Goal: Transaction & Acquisition: Book appointment/travel/reservation

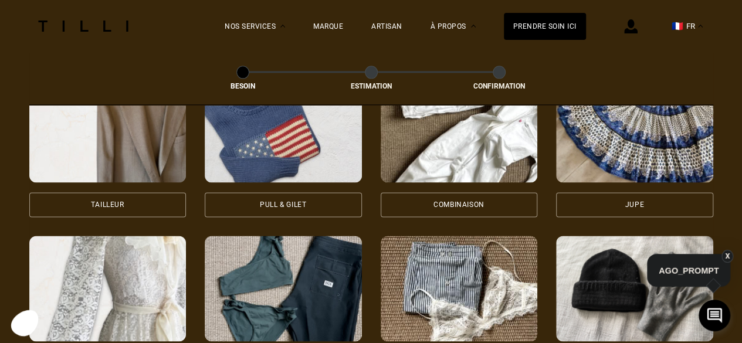
scroll to position [619, 0]
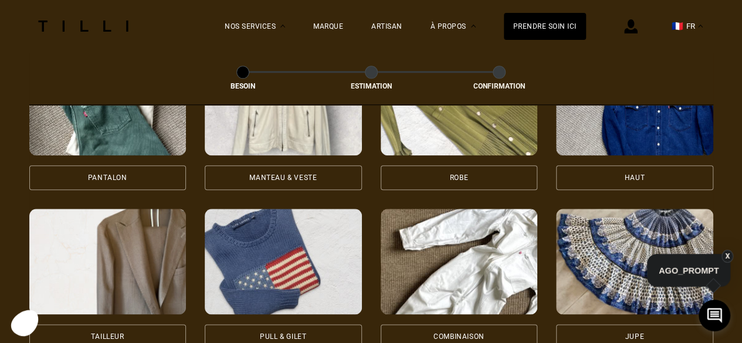
click at [285, 129] on img at bounding box center [283, 103] width 157 height 106
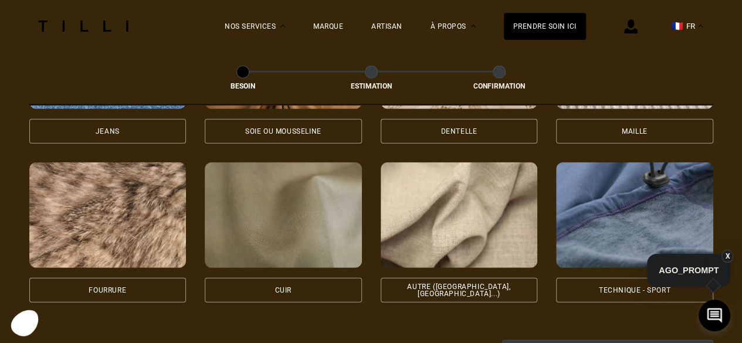
scroll to position [1373, 0]
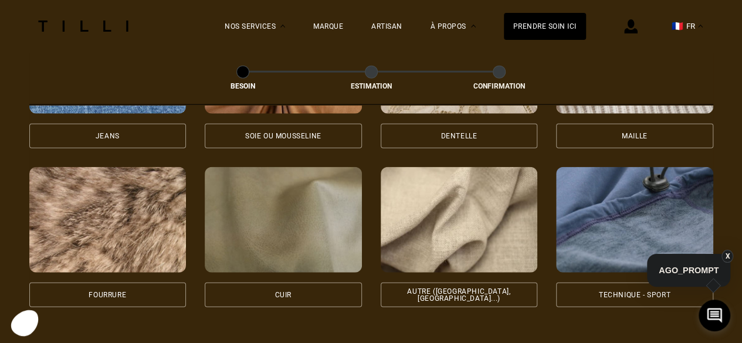
click at [523, 204] on img at bounding box center [459, 220] width 157 height 106
select select "FR"
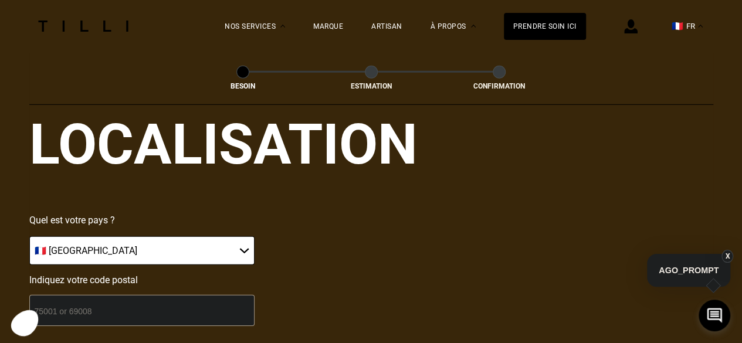
scroll to position [1694, 0]
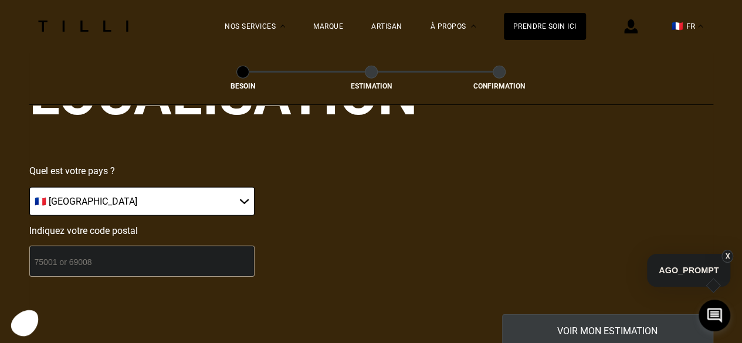
click at [168, 246] on input "number" at bounding box center [141, 261] width 225 height 31
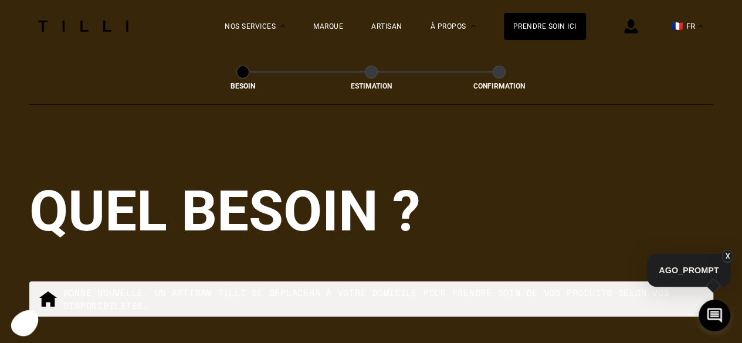
scroll to position [1985, 0]
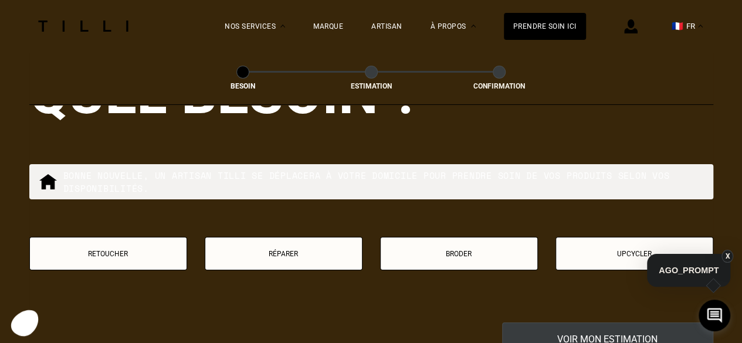
type input "75008"
click at [124, 250] on p "Retoucher" at bounding box center [108, 254] width 145 height 8
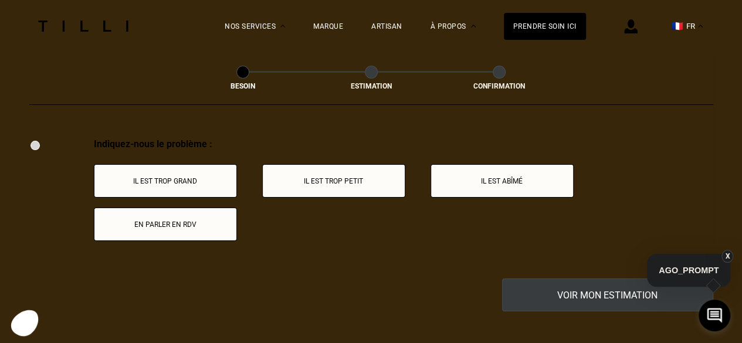
scroll to position [2052, 0]
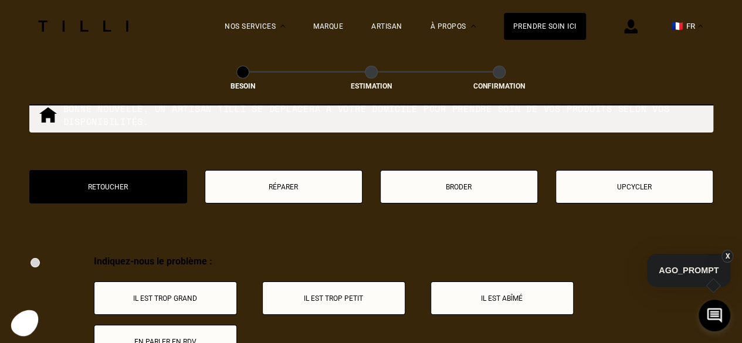
click at [237, 184] on p "Réparer" at bounding box center [283, 187] width 145 height 8
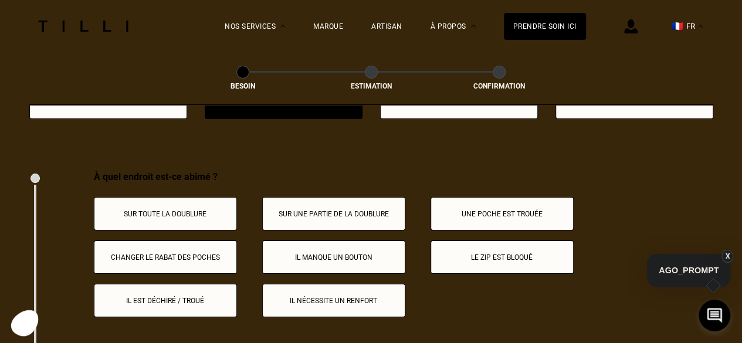
scroll to position [2019, 0]
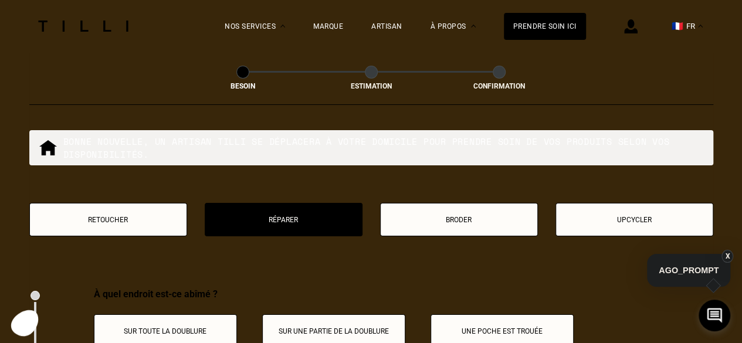
click at [622, 219] on button "Upcycler" at bounding box center [635, 219] width 158 height 33
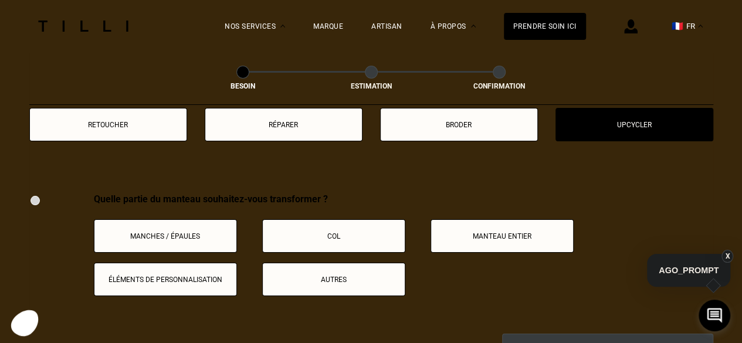
scroll to position [2111, 0]
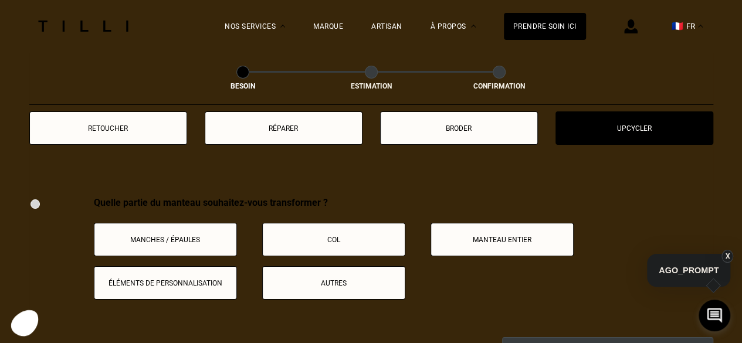
click at [466, 127] on button "Broder" at bounding box center [459, 128] width 158 height 33
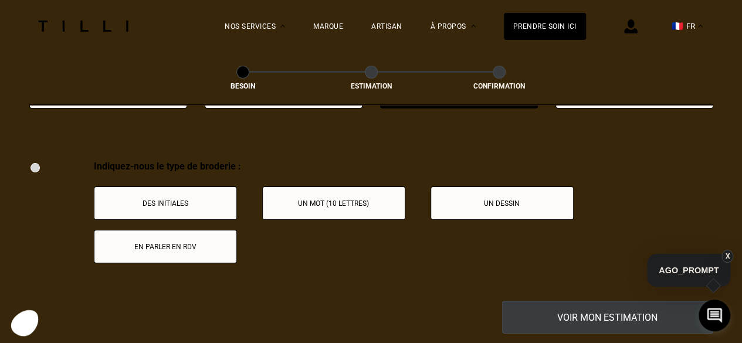
scroll to position [2169, 0]
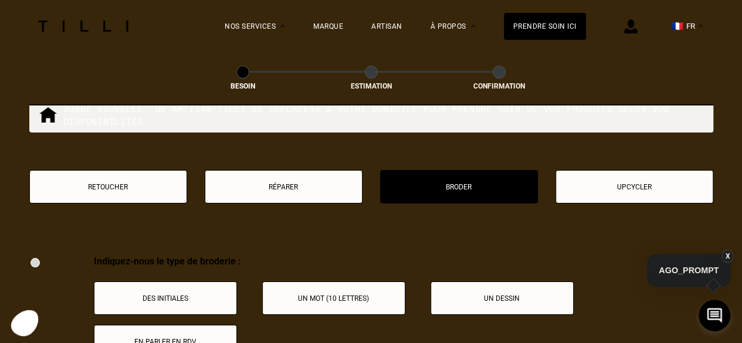
click at [308, 184] on p "Réparer" at bounding box center [283, 187] width 145 height 8
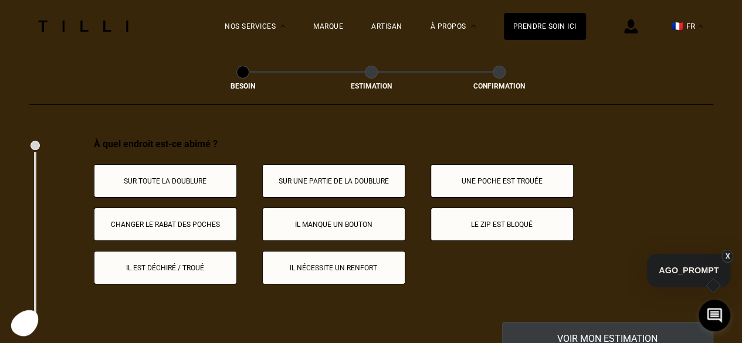
scroll to position [2195, 0]
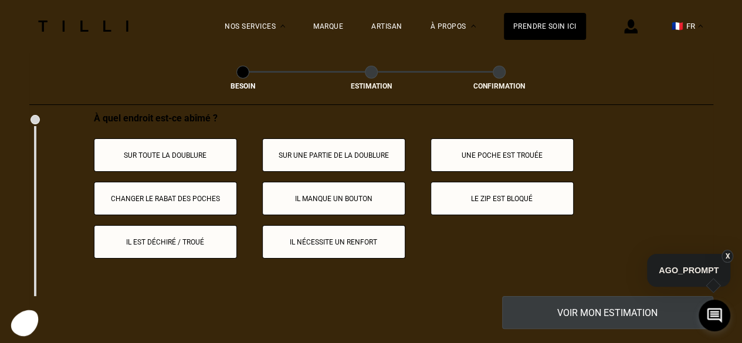
click at [446, 195] on p "Le zip est bloqué" at bounding box center [502, 199] width 130 height 8
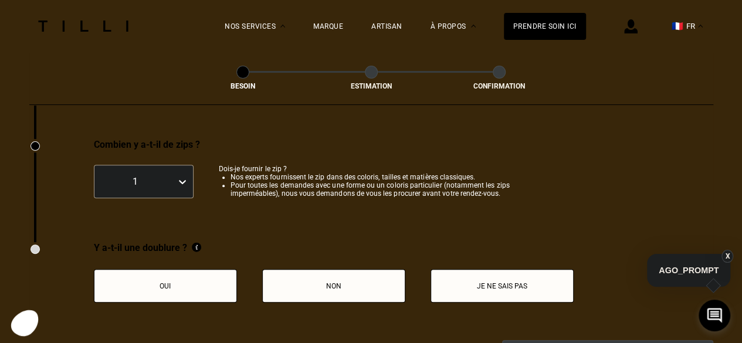
scroll to position [2391, 0]
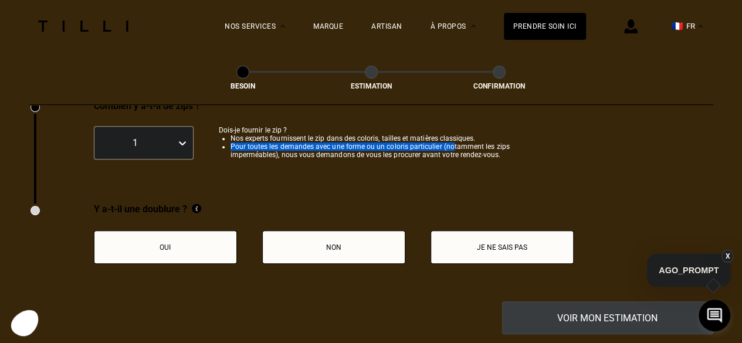
drag, startPoint x: 232, startPoint y: 138, endPoint x: 451, endPoint y: 136, distance: 218.9
click at [451, 143] on li "Pour toutes les demandes avec une forme ou un coloris particulier (notamment le…" at bounding box center [391, 151] width 320 height 16
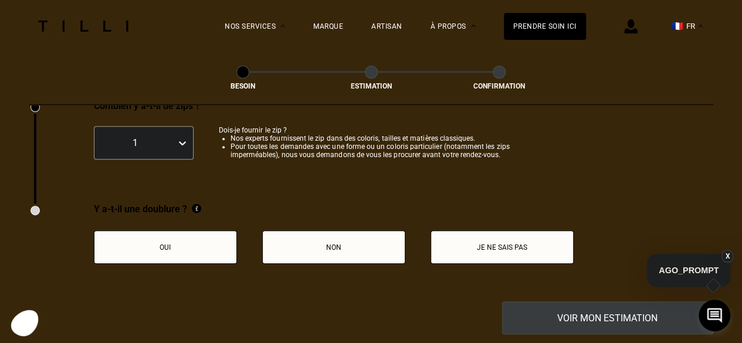
click at [200, 245] on p "Oui" at bounding box center [165, 248] width 130 height 8
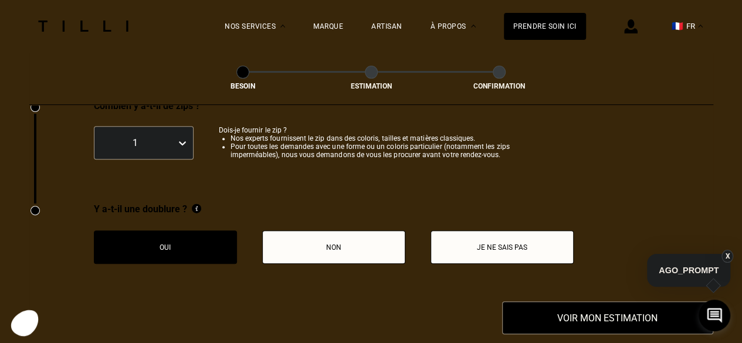
scroll to position [2509, 0]
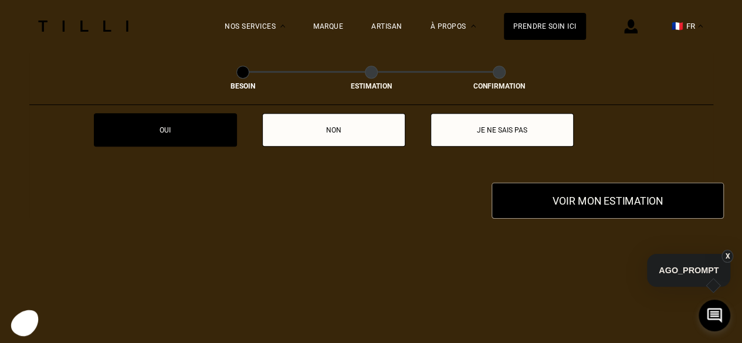
click at [566, 193] on button "Voir mon estimation" at bounding box center [608, 201] width 232 height 36
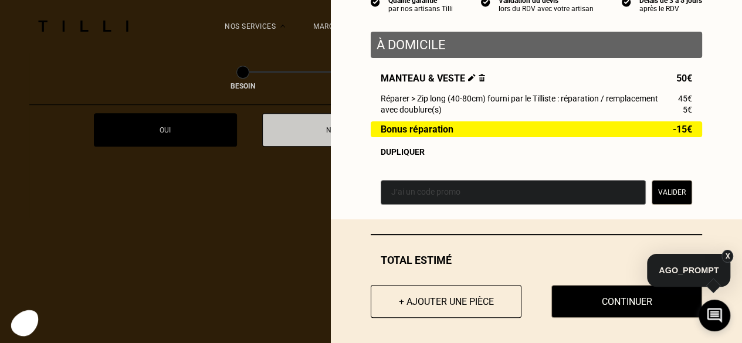
scroll to position [134, 0]
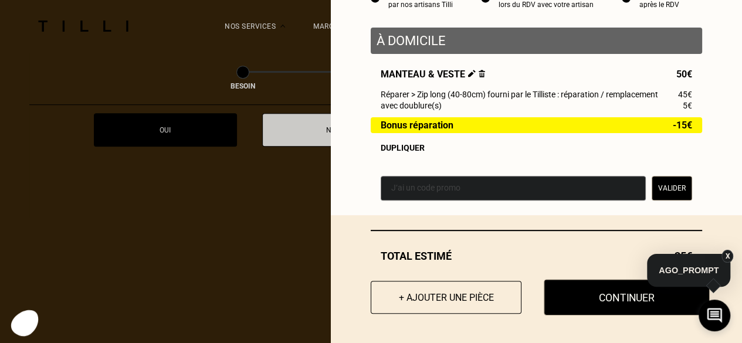
click at [652, 298] on button "Continuer" at bounding box center [627, 297] width 166 height 36
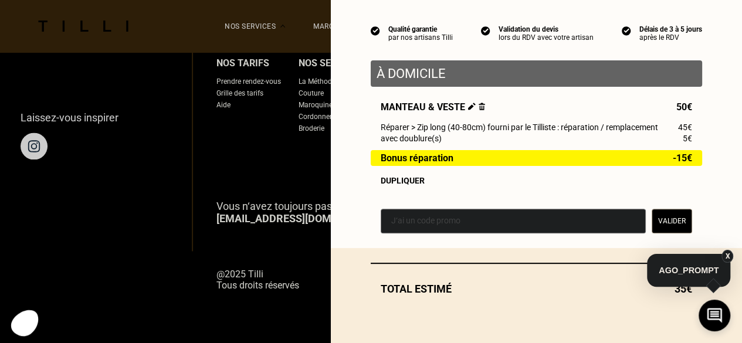
scroll to position [101, 0]
select select "FR"
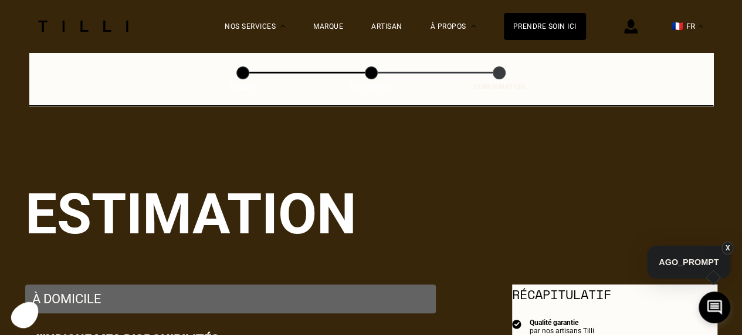
click at [727, 244] on button "X" at bounding box center [728, 247] width 12 height 13
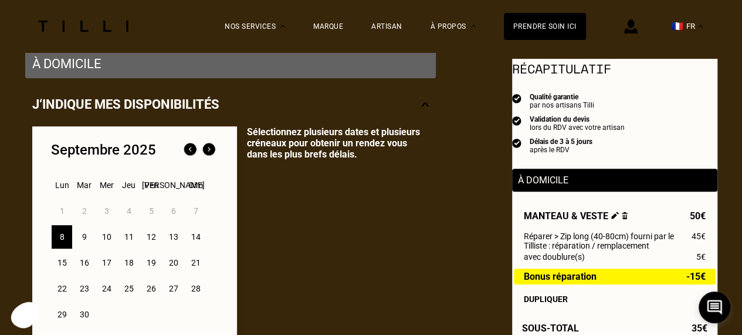
scroll to position [293, 0]
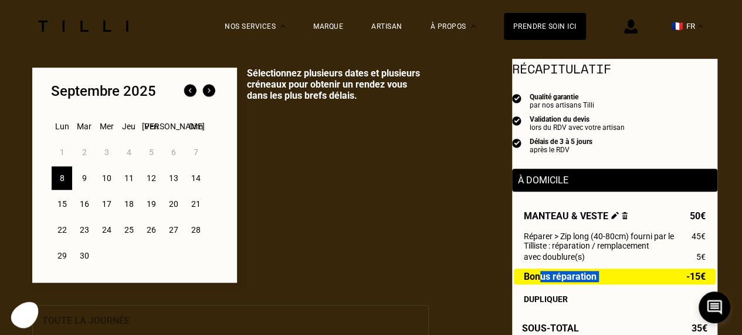
drag, startPoint x: 539, startPoint y: 280, endPoint x: 694, endPoint y: 278, distance: 155.6
click at [690, 278] on div "Bonus réparation -15€" at bounding box center [615, 276] width 202 height 16
click at [694, 278] on span "-15€" at bounding box center [696, 276] width 19 height 10
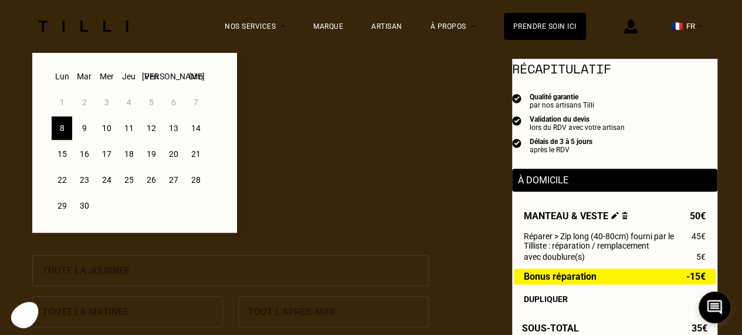
scroll to position [352, 0]
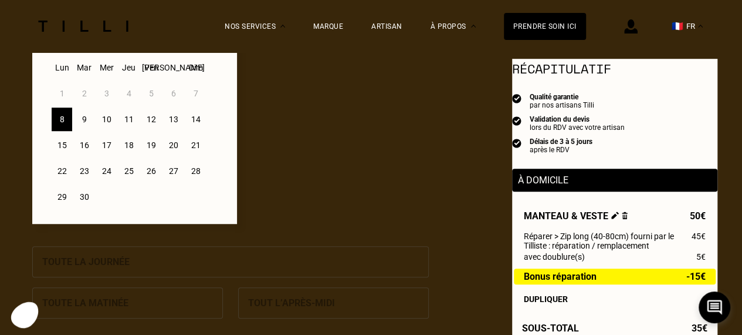
click at [80, 119] on div "9" at bounding box center [84, 118] width 21 height 23
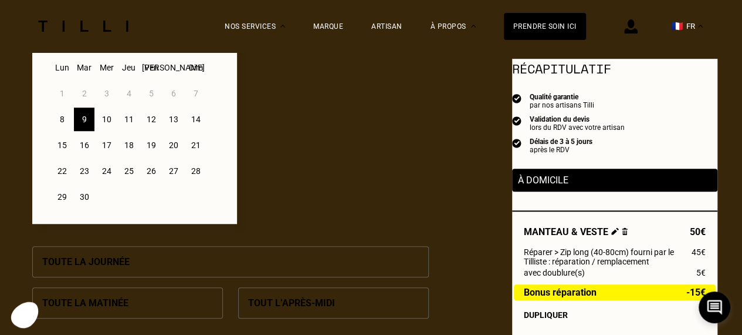
click at [100, 120] on div "10" at bounding box center [106, 118] width 21 height 23
click at [87, 125] on div "9" at bounding box center [84, 118] width 21 height 23
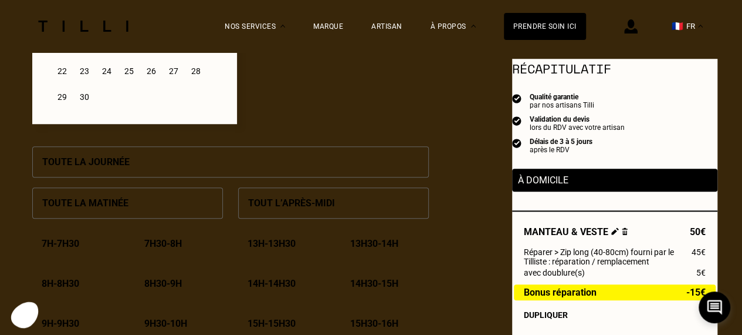
scroll to position [470, 0]
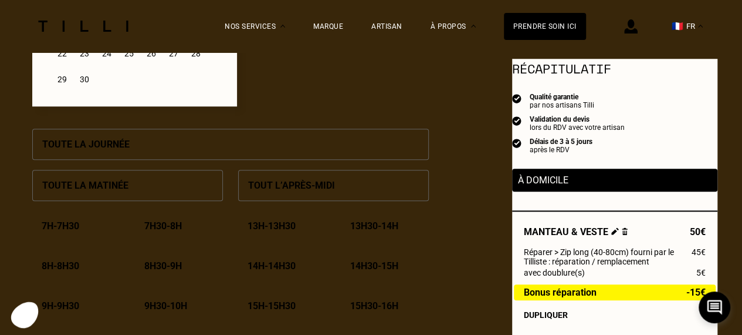
click at [398, 183] on div "Tout l’après-midi" at bounding box center [333, 185] width 191 height 31
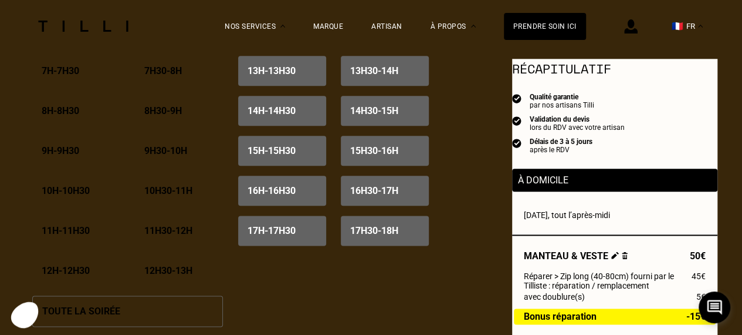
scroll to position [704, 0]
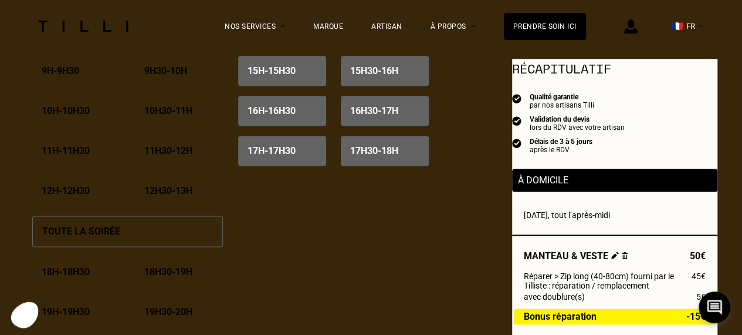
click at [130, 241] on div "Toute la soirée" at bounding box center [127, 230] width 191 height 31
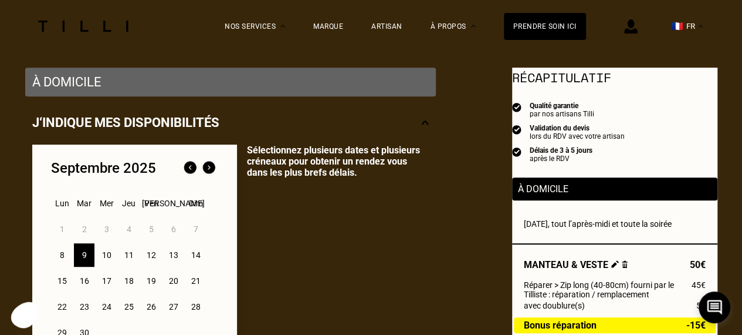
scroll to position [235, 0]
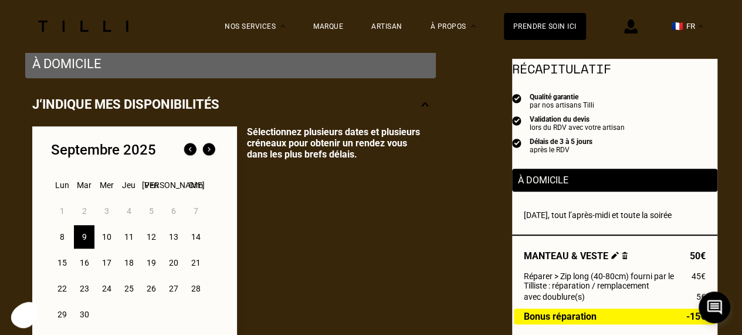
click at [104, 241] on div "10" at bounding box center [106, 236] width 21 height 23
click at [131, 239] on div "11" at bounding box center [129, 236] width 21 height 23
click at [113, 239] on div "10" at bounding box center [106, 236] width 21 height 23
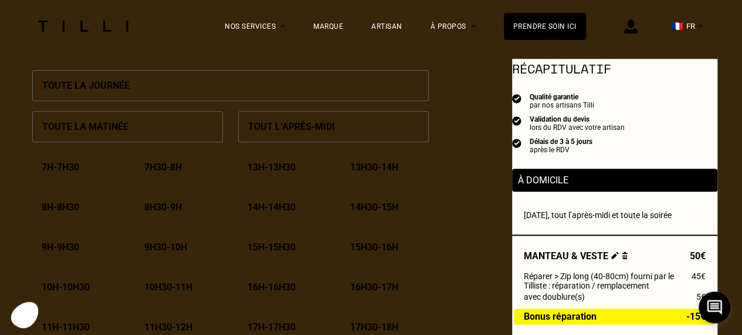
click at [320, 121] on div "Tout l’après-midi" at bounding box center [333, 126] width 191 height 31
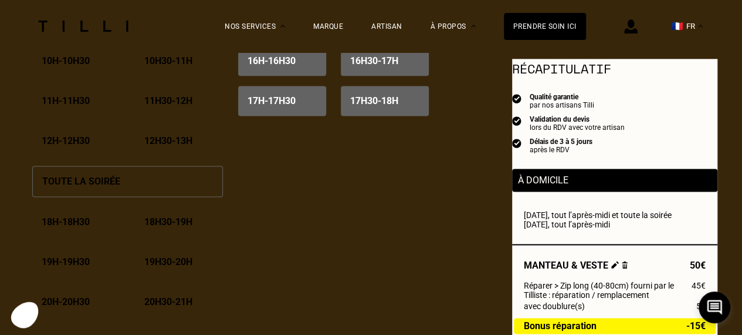
scroll to position [822, 0]
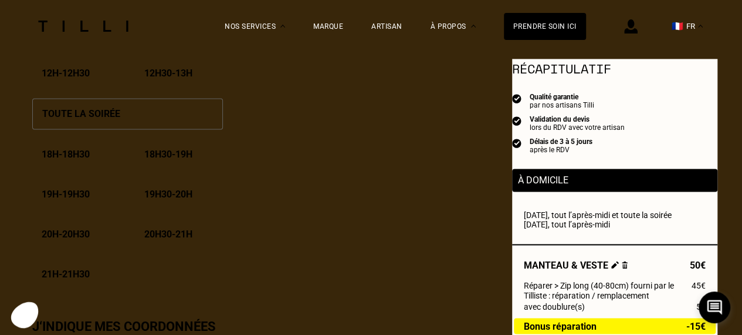
click at [159, 110] on div "Toute la soirée" at bounding box center [127, 113] width 191 height 31
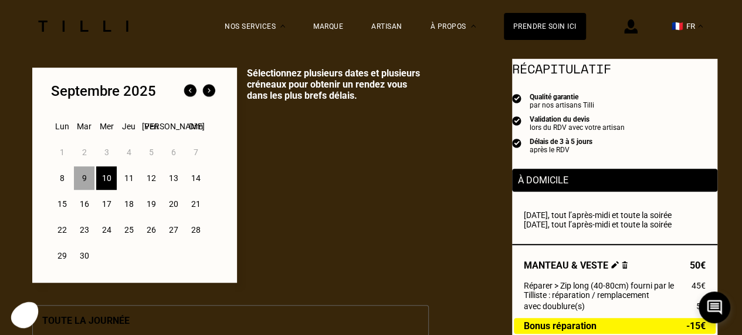
scroll to position [293, 0]
click at [124, 176] on div "11" at bounding box center [129, 177] width 21 height 23
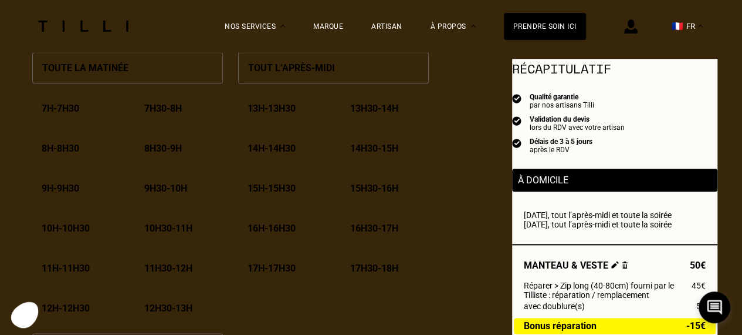
click at [340, 82] on div "Tout l’après-midi" at bounding box center [333, 67] width 191 height 31
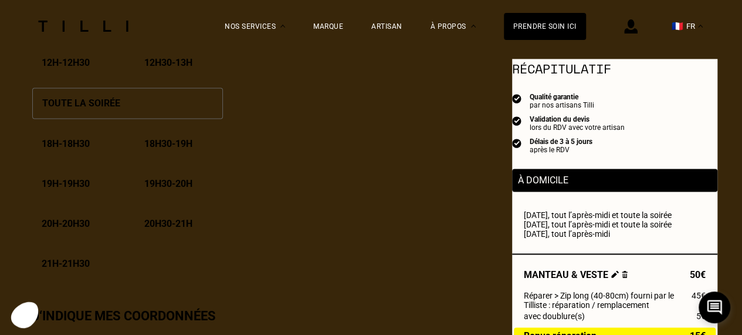
scroll to position [822, 0]
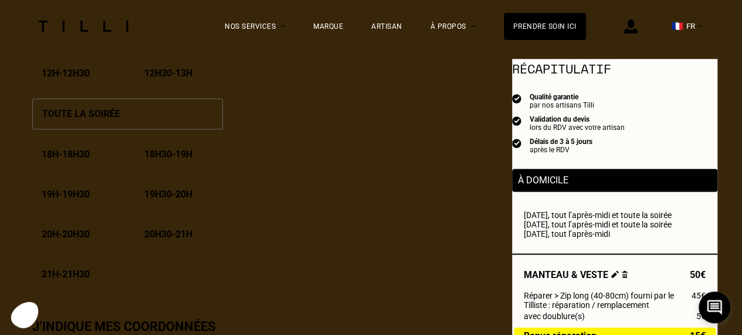
click at [150, 126] on div "Toute la soirée" at bounding box center [127, 113] width 191 height 31
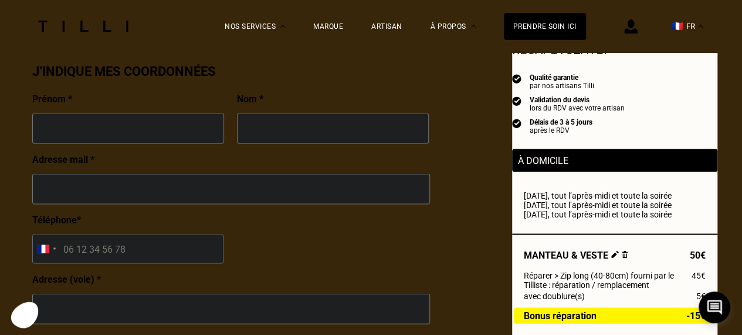
scroll to position [1115, 0]
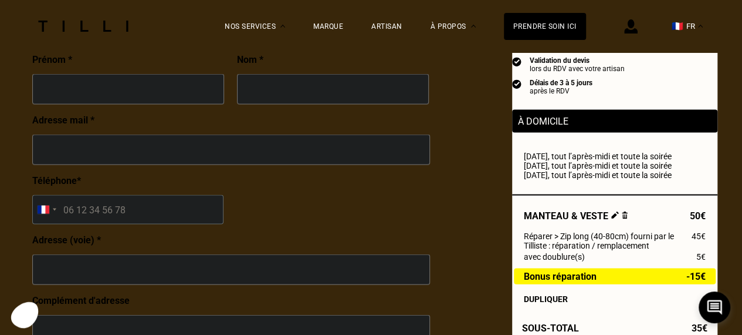
click at [86, 81] on input "text" at bounding box center [128, 89] width 192 height 31
type input "Adélaïde"
type input "Guérard"
click at [56, 160] on input "text" at bounding box center [231, 149] width 398 height 31
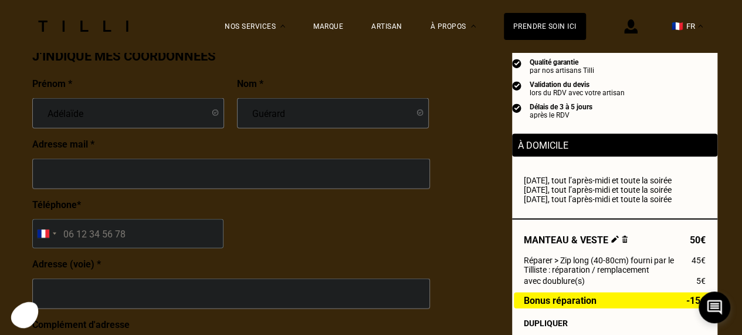
scroll to position [1174, 0]
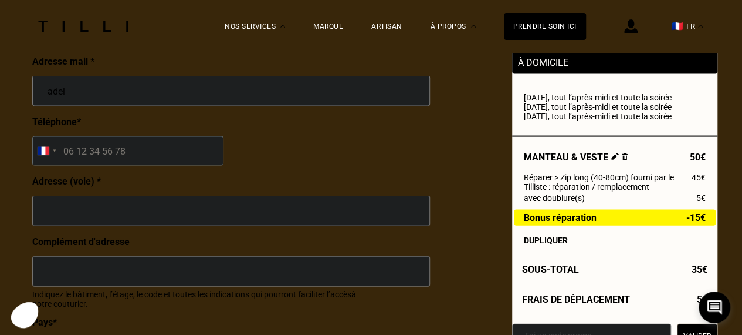
type input "[EMAIL_ADDRESS][DOMAIN_NAME]"
click at [118, 166] on input "tel" at bounding box center [127, 150] width 191 height 29
type input "06 40 43 05 72"
click at [105, 217] on input "text" at bounding box center [231, 210] width 398 height 31
type input "5"
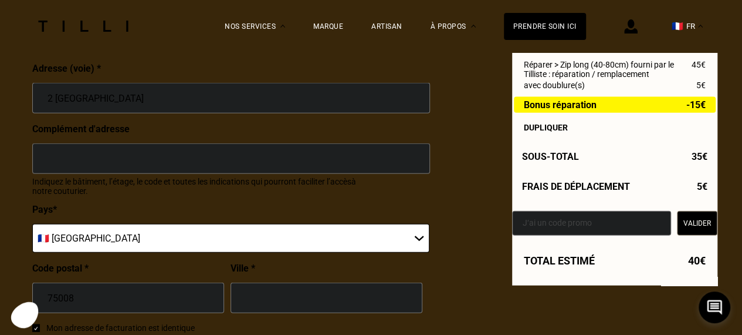
scroll to position [1291, 0]
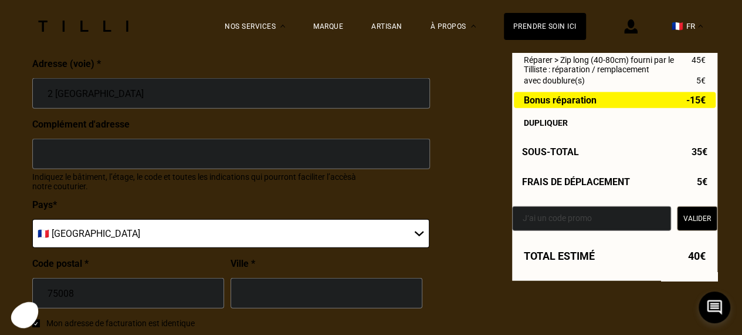
type input "2 [GEOGRAPHIC_DATA]"
click at [98, 235] on select "🇩🇪 [GEOGRAPHIC_DATA] 🇦🇹 [GEOGRAPHIC_DATA] 🇧🇪 [GEOGRAPHIC_DATA] 🇧🇬 Bulgarie 🇨🇾 C…" at bounding box center [230, 233] width 397 height 29
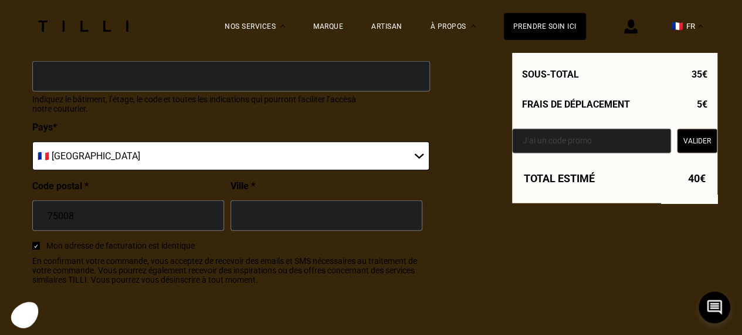
scroll to position [1409, 0]
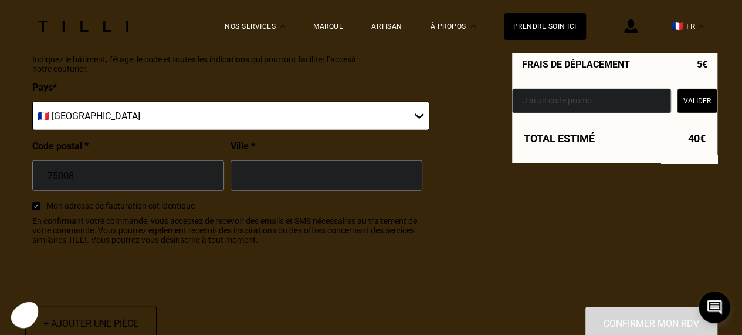
click at [271, 175] on input "text" at bounding box center [327, 175] width 192 height 31
type input "75"
type input "[GEOGRAPHIC_DATA]"
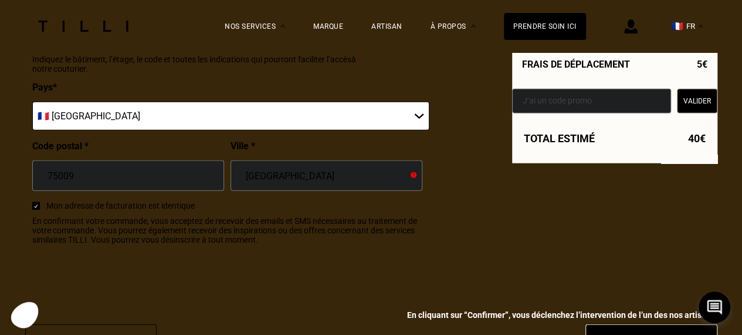
type input "75009"
type input "[GEOGRAPHIC_DATA]"
click at [240, 224] on span "En confirmant votre commande, vous acceptez de recevoir des emails et SMS néces…" at bounding box center [230, 230] width 397 height 28
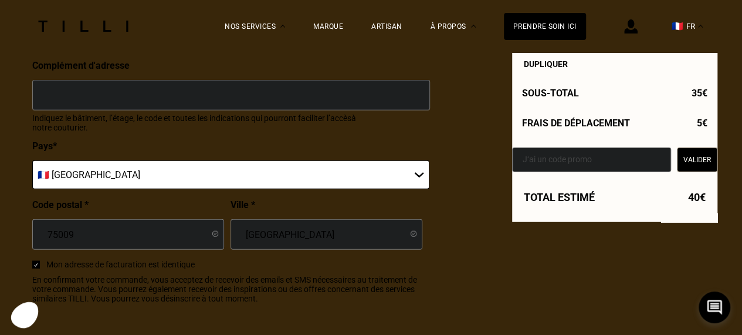
scroll to position [1467, 0]
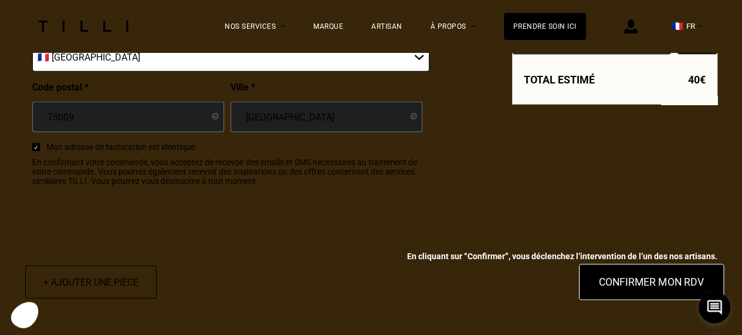
click at [646, 297] on button "Confirmer mon RDV" at bounding box center [652, 282] width 146 height 36
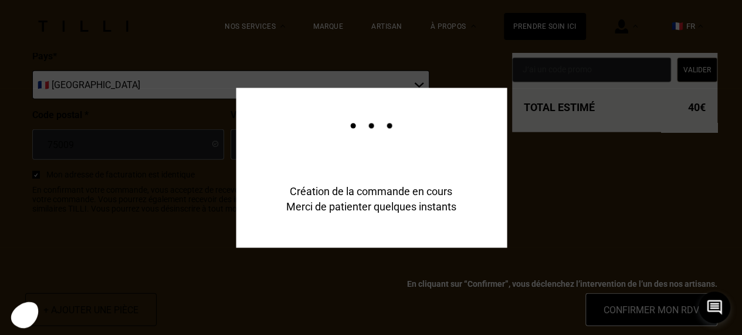
scroll to position [1496, 0]
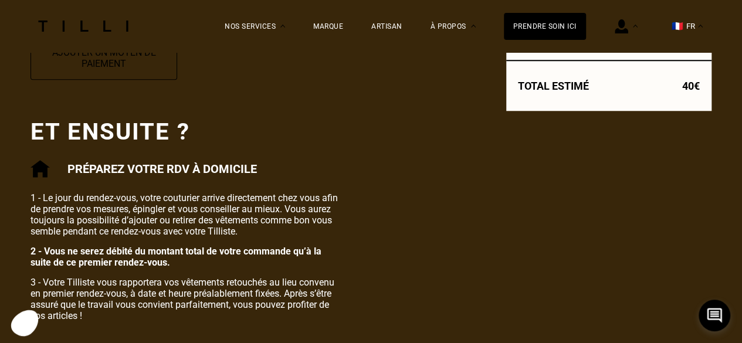
scroll to position [587, 0]
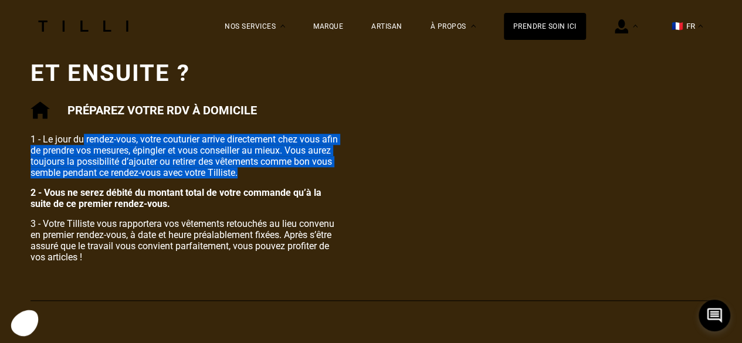
drag, startPoint x: 83, startPoint y: 140, endPoint x: 403, endPoint y: 175, distance: 321.8
click at [229, 171] on p "1 - Le jour du rendez-vous, votre couturier arrive directement chez vous afin d…" at bounding box center [187, 156] width 313 height 45
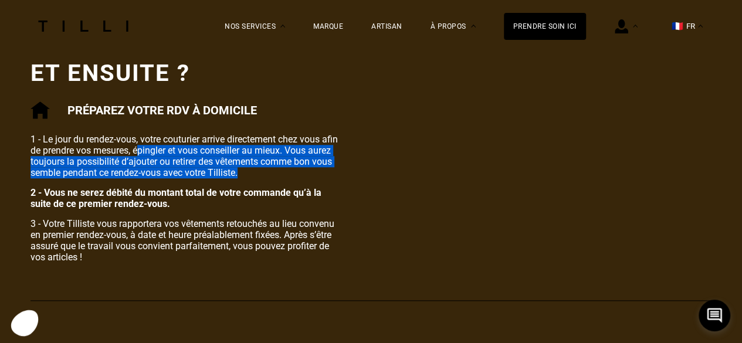
drag, startPoint x: 141, startPoint y: 157, endPoint x: 309, endPoint y: 179, distance: 169.3
click at [309, 178] on p "1 - Le jour du rendez-vous, votre couturier arrive directement chez vous afin d…" at bounding box center [187, 156] width 313 height 45
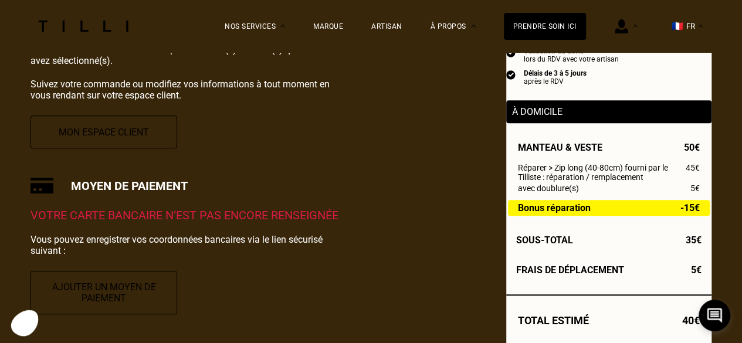
scroll to position [352, 0]
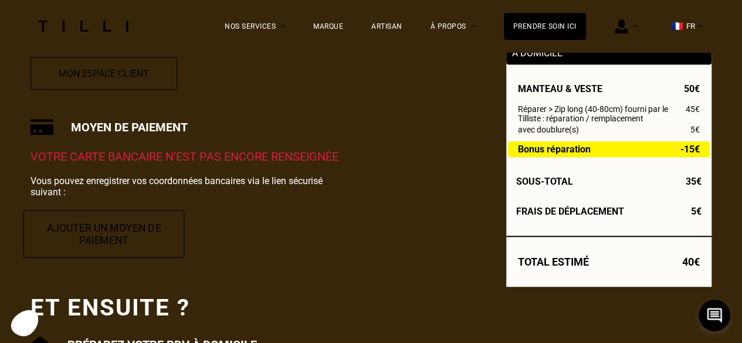
click at [117, 237] on button "Ajouter un moyen de paiement" at bounding box center [103, 234] width 161 height 48
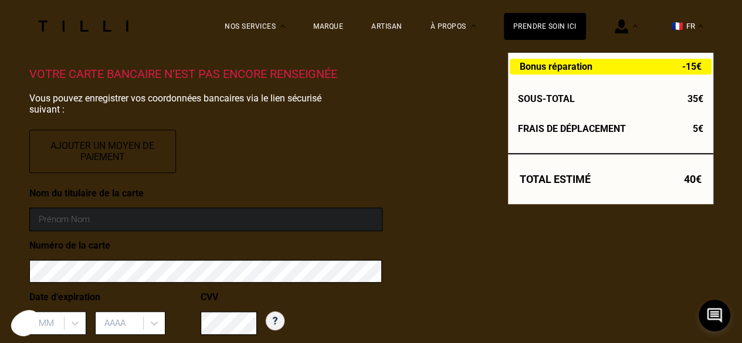
scroll to position [587, 0]
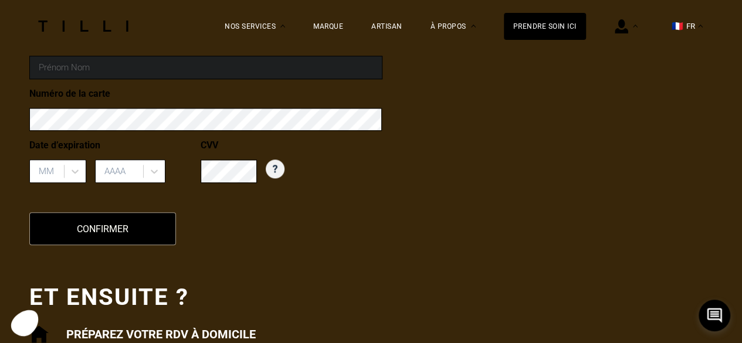
click at [168, 78] on input at bounding box center [205, 67] width 353 height 23
type input "[PERSON_NAME]"
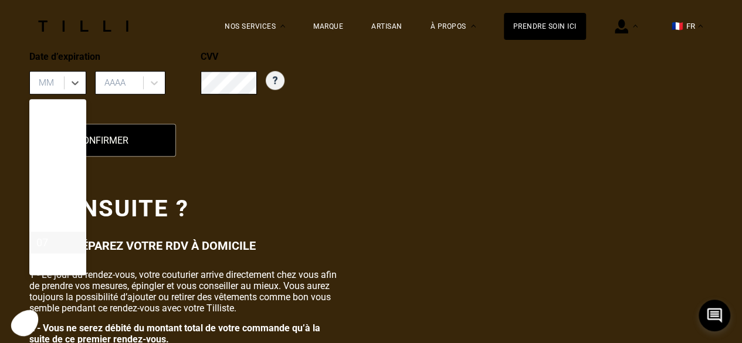
scroll to position [96, 0]
click at [54, 200] on div "09" at bounding box center [57, 197] width 57 height 22
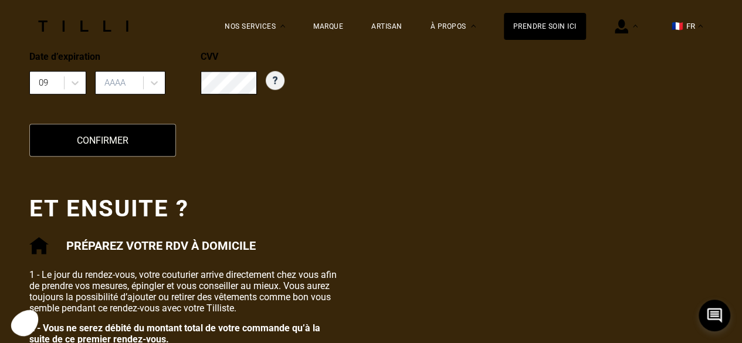
click at [127, 103] on div "Date d’expiration 09 AAAA" at bounding box center [114, 77] width 171 height 52
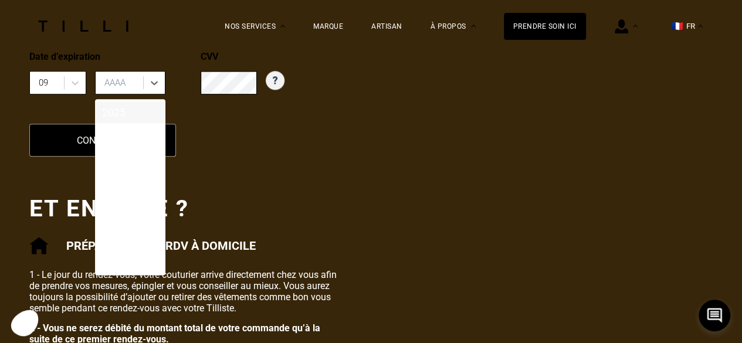
click at [127, 76] on div "AAAA" at bounding box center [130, 82] width 70 height 23
drag, startPoint x: 113, startPoint y: 143, endPoint x: 182, endPoint y: 113, distance: 74.7
click at [114, 143] on div "2026" at bounding box center [130, 134] width 70 height 22
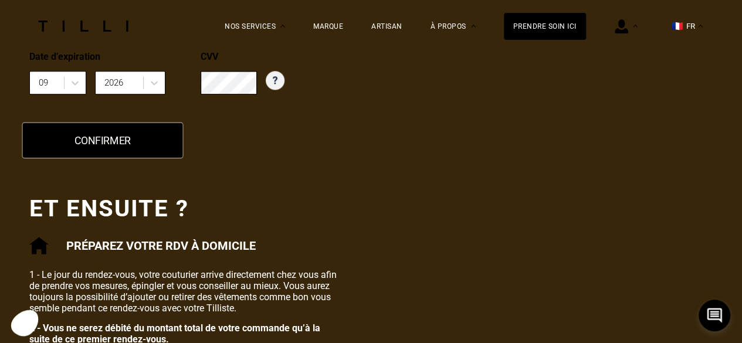
click at [85, 133] on button "Confirmer" at bounding box center [102, 140] width 161 height 36
